Goal: Use online tool/utility

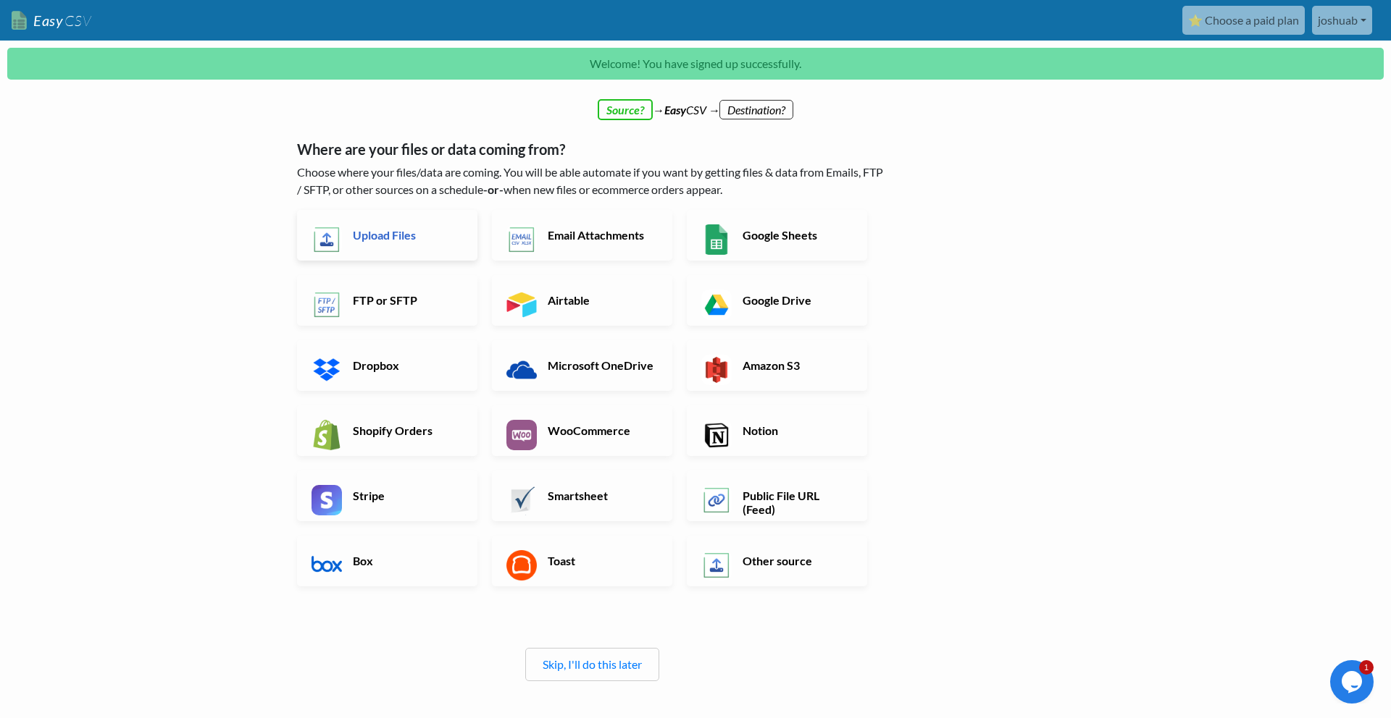
click at [424, 232] on h6 "Upload Files" at bounding box center [406, 235] width 114 height 14
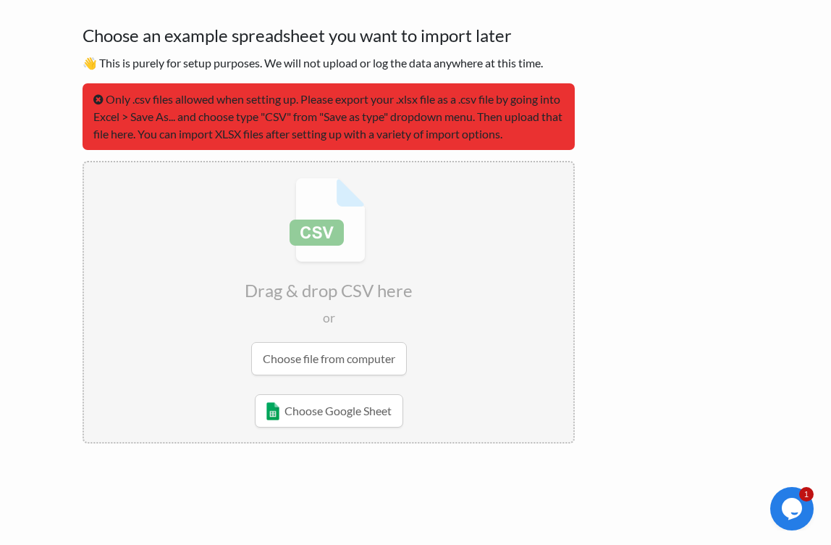
scroll to position [76, 0]
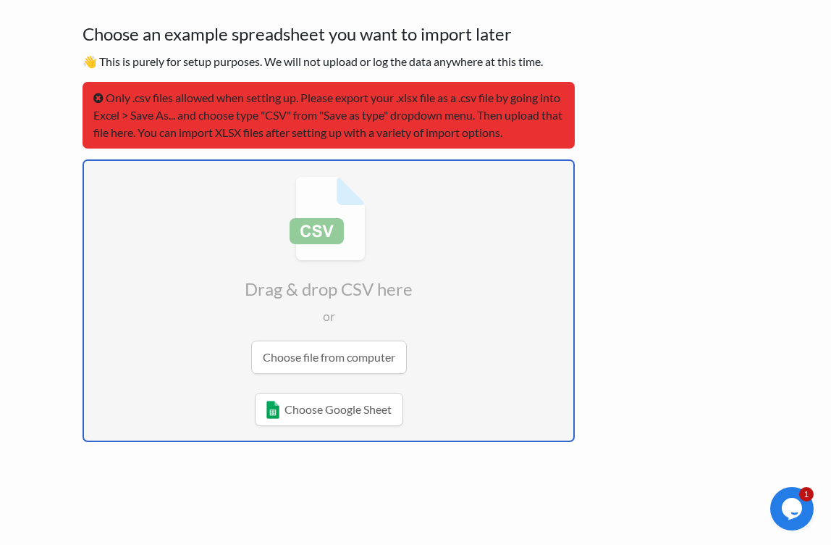
type input "C:\fakepath\Pipedrive .csv"
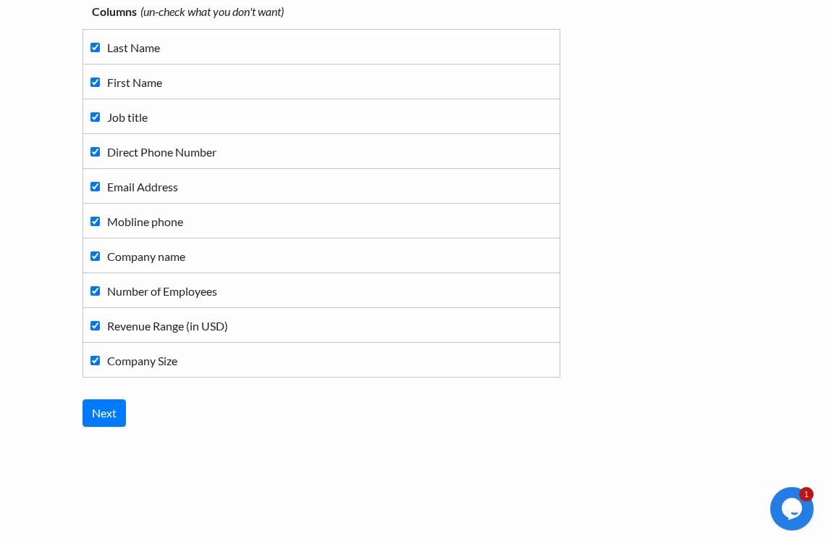
scroll to position [165, 0]
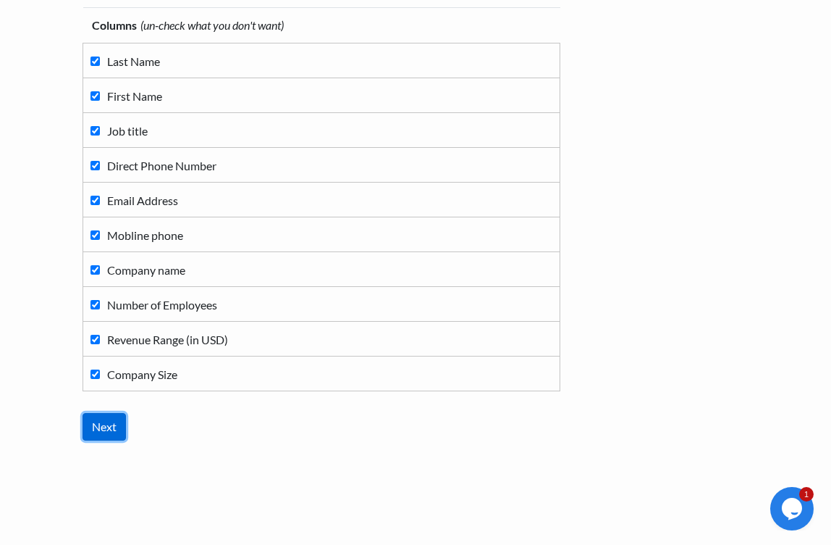
click at [115, 416] on input "Next" at bounding box center [104, 427] width 43 height 28
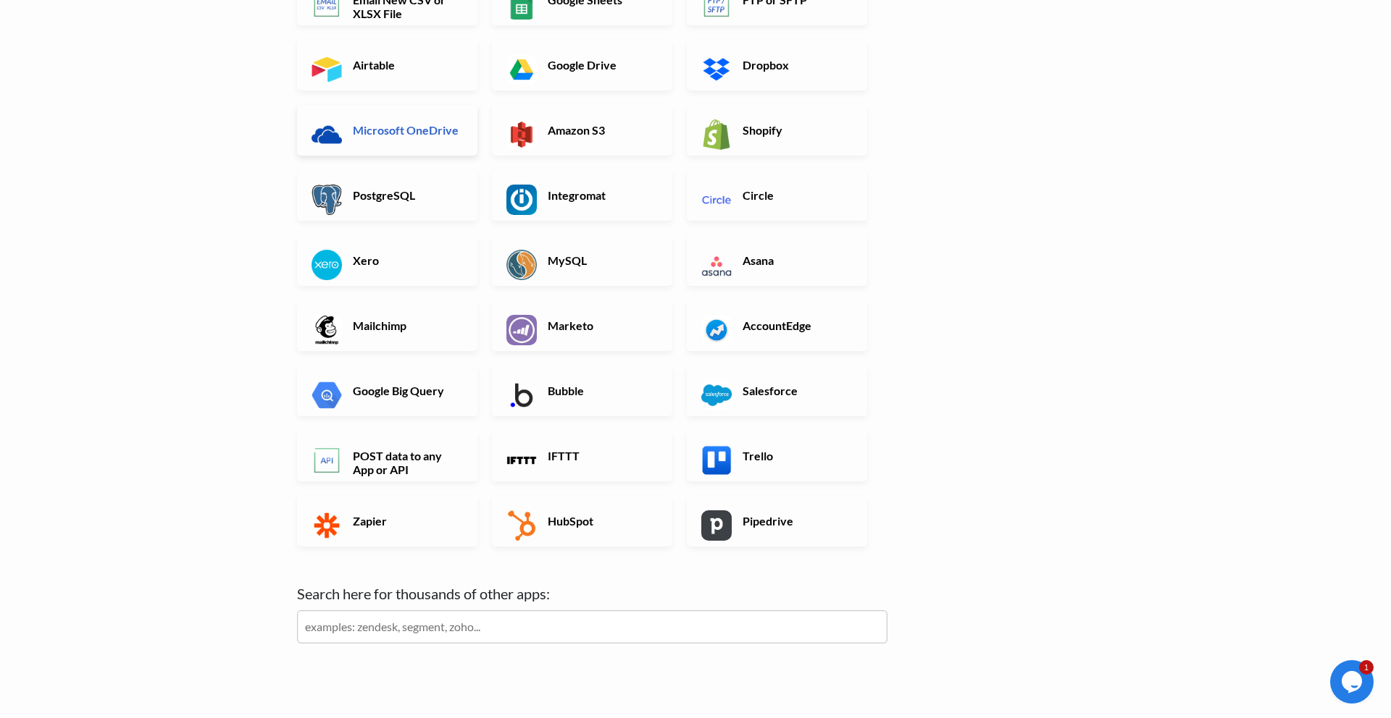
scroll to position [236, 0]
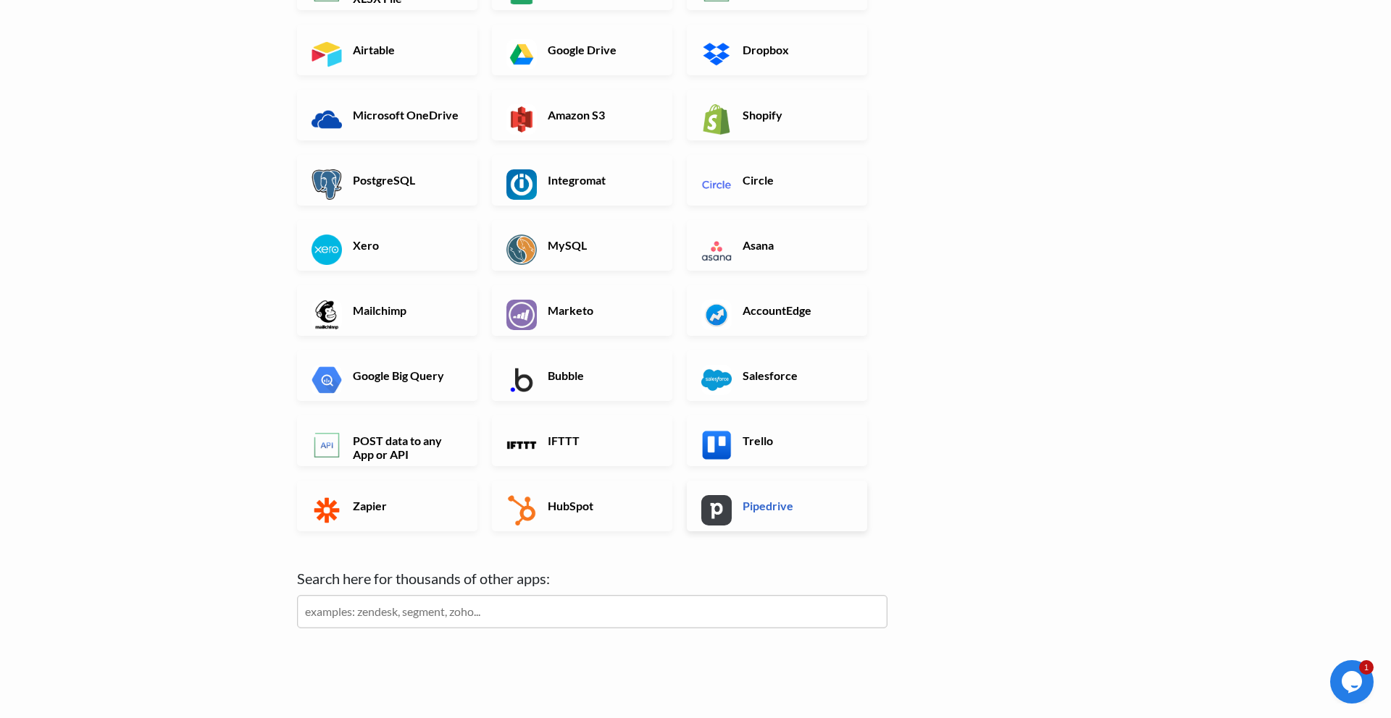
click at [765, 513] on link "Pipedrive" at bounding box center [777, 506] width 180 height 51
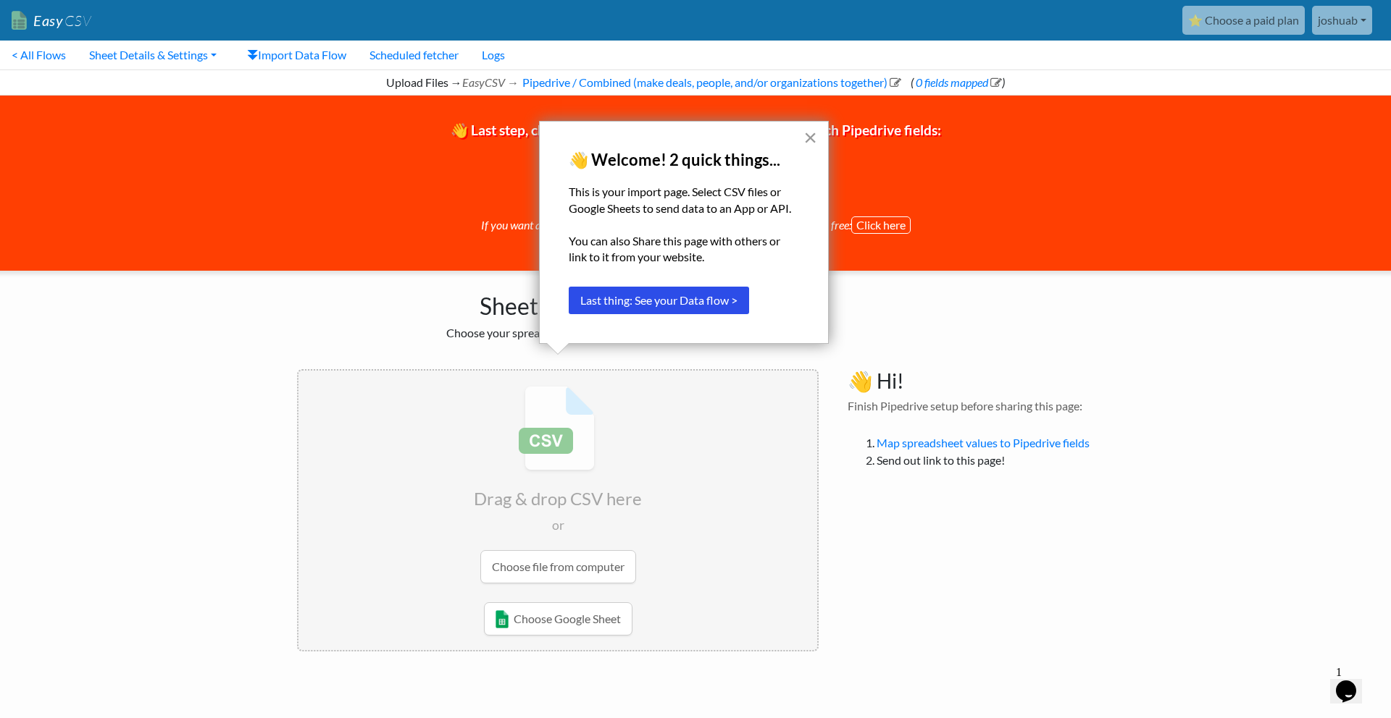
click at [813, 131] on button "×" at bounding box center [810, 137] width 14 height 23
